Goal: Register for event/course

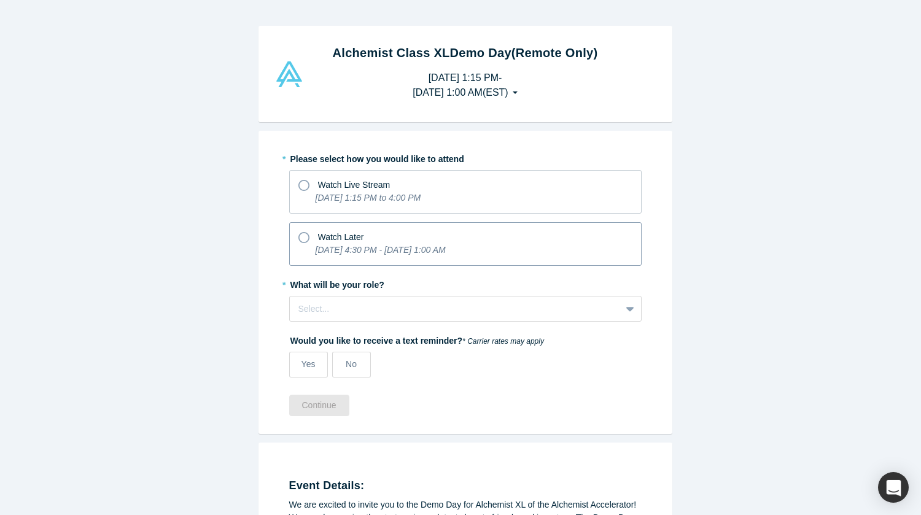
click at [301, 234] on icon at bounding box center [303, 237] width 11 height 11
click at [0, 0] on input "Watch Later [DATE] 4:30 PM - [DATE] 1:00 AM" at bounding box center [0, 0] width 0 height 0
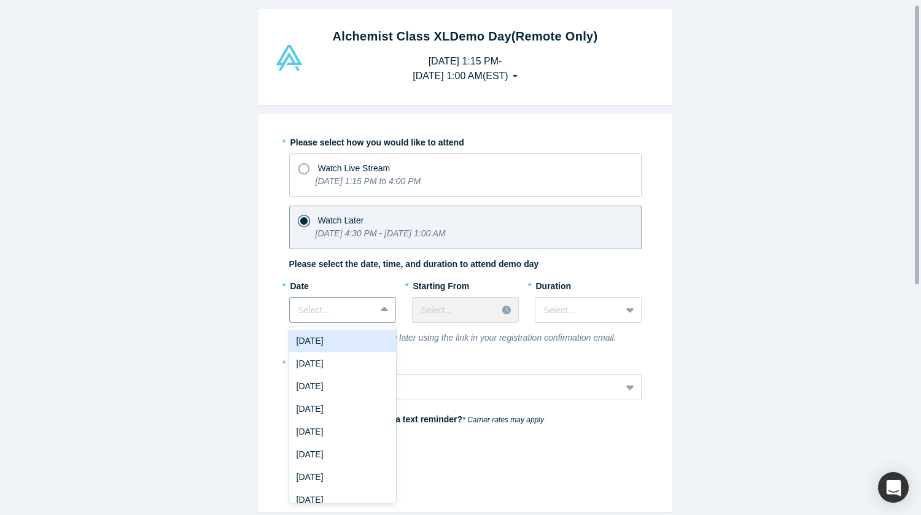
click at [379, 323] on div "8 results available. Use Up and Down to choose options, press Enter to select t…" at bounding box center [342, 310] width 107 height 26
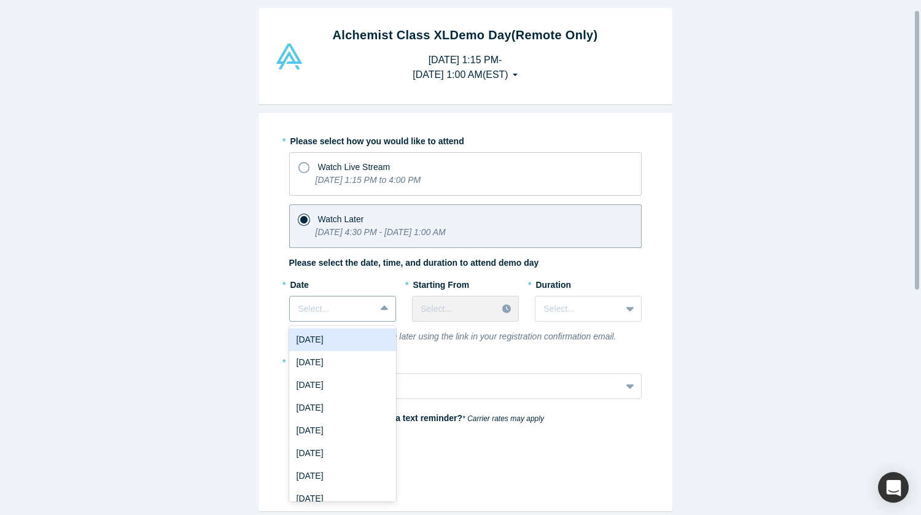
scroll to position [18, 0]
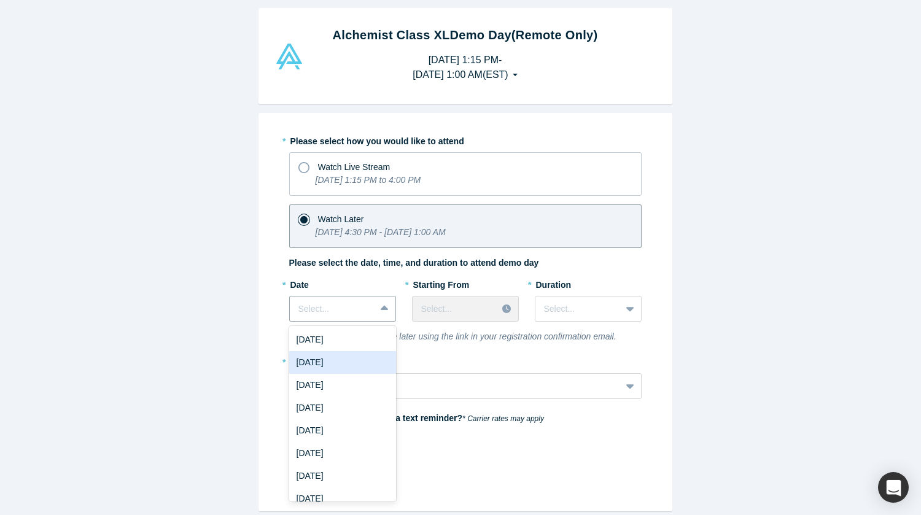
click at [349, 362] on div "[DATE]" at bounding box center [342, 362] width 107 height 23
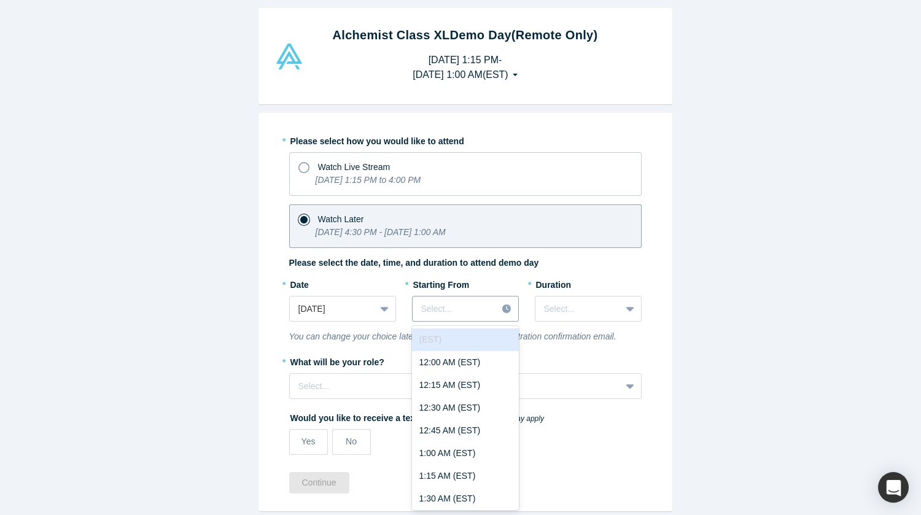
click at [502, 311] on icon at bounding box center [506, 308] width 9 height 9
click at [441, 382] on div "1:00 PM (EST)" at bounding box center [465, 384] width 107 height 23
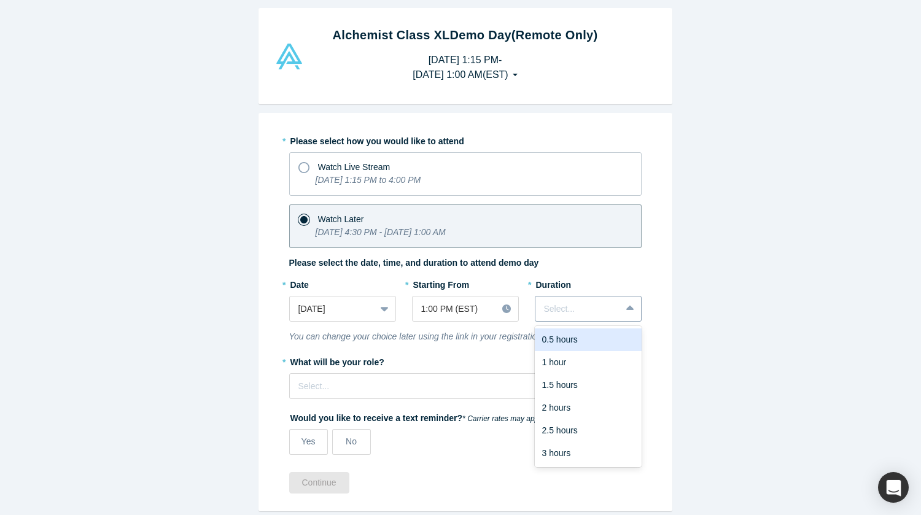
click at [625, 310] on icon at bounding box center [629, 308] width 8 height 5
click at [568, 456] on div "3 hours" at bounding box center [588, 453] width 107 height 23
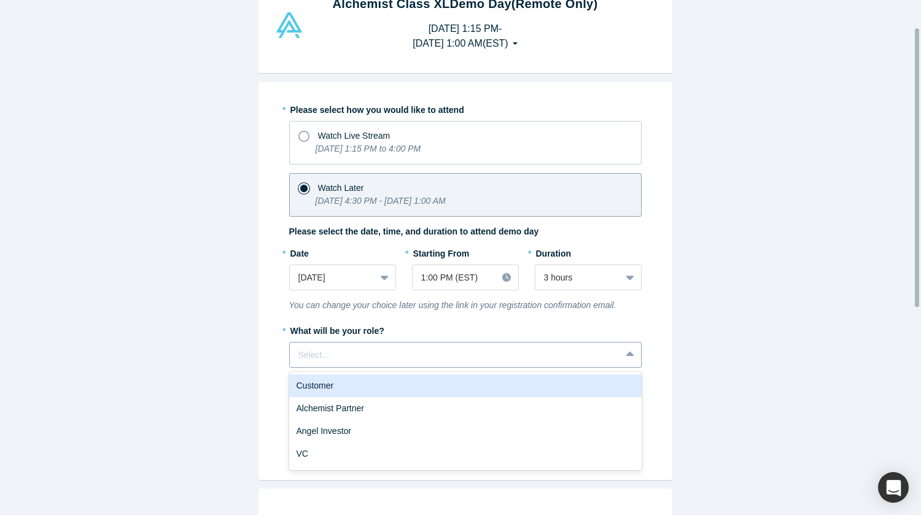
click at [623, 368] on div "6 results available. Use Up and Down to choose options, press Enter to select t…" at bounding box center [465, 355] width 352 height 26
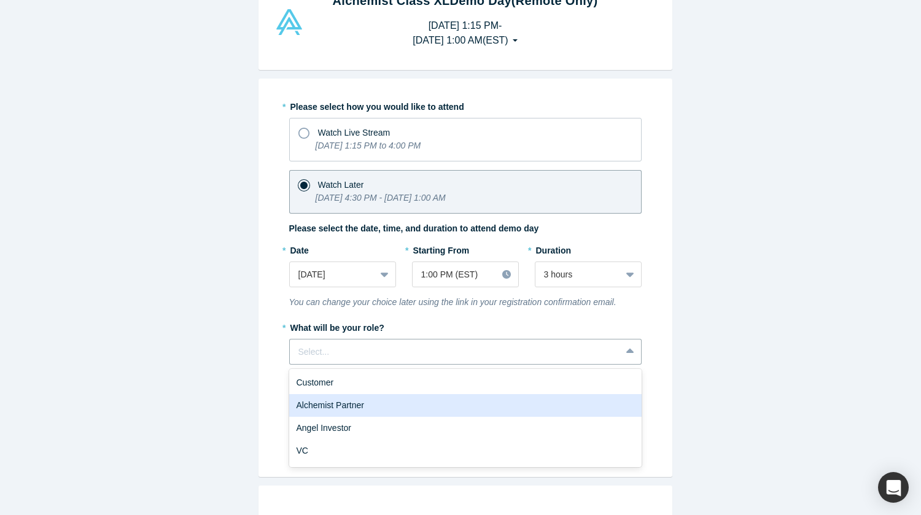
click at [375, 411] on div "Alchemist Partner" at bounding box center [465, 405] width 352 height 23
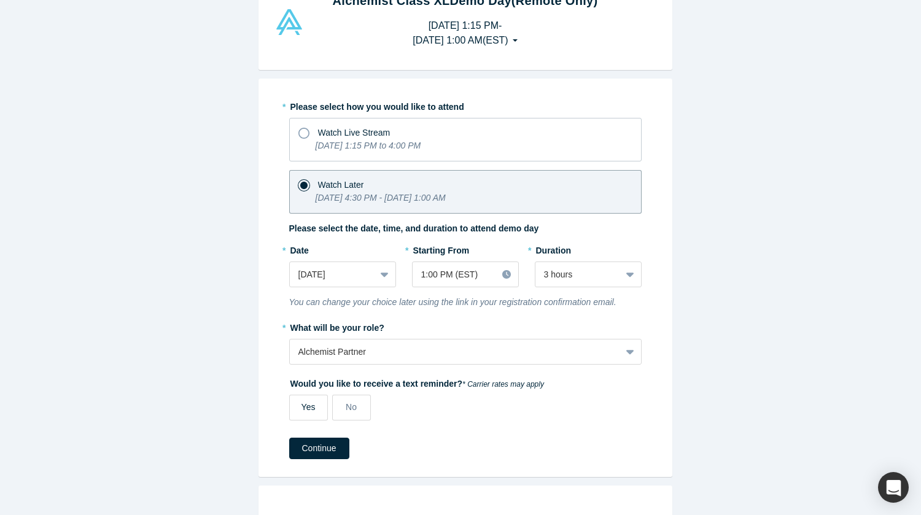
click at [301, 404] on span "Yes" at bounding box center [308, 407] width 14 height 10
click at [0, 0] on input "Yes" at bounding box center [0, 0] width 0 height 0
select select "US"
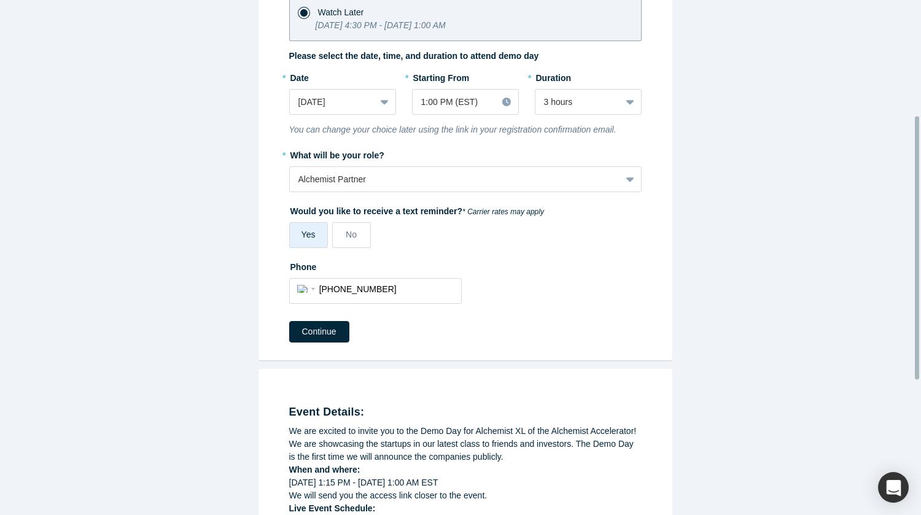
scroll to position [226, 0]
click at [315, 330] on button "Continue" at bounding box center [319, 330] width 60 height 21
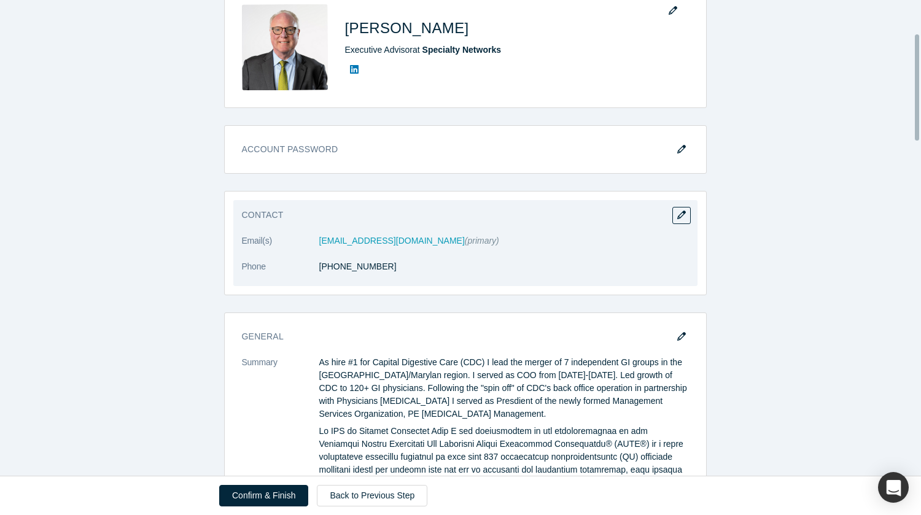
scroll to position [149, 0]
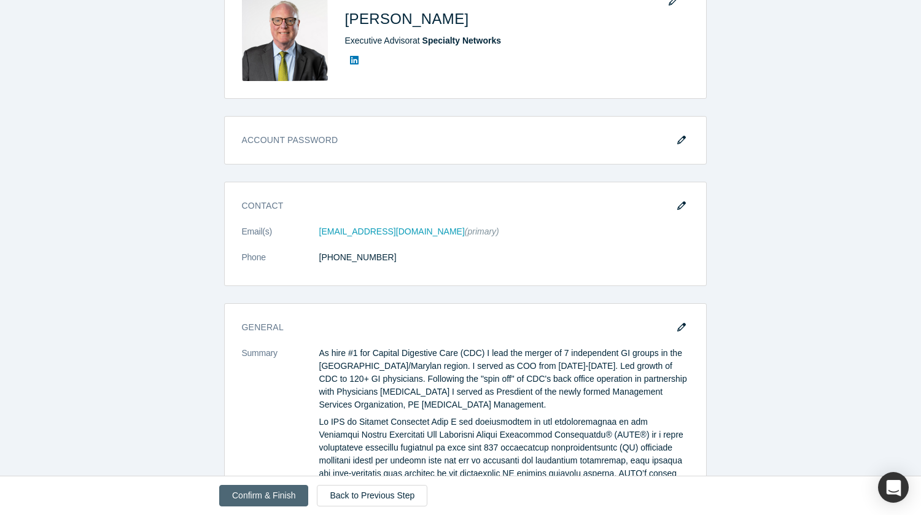
click at [257, 493] on button "Confirm & Finish" at bounding box center [263, 495] width 89 height 21
